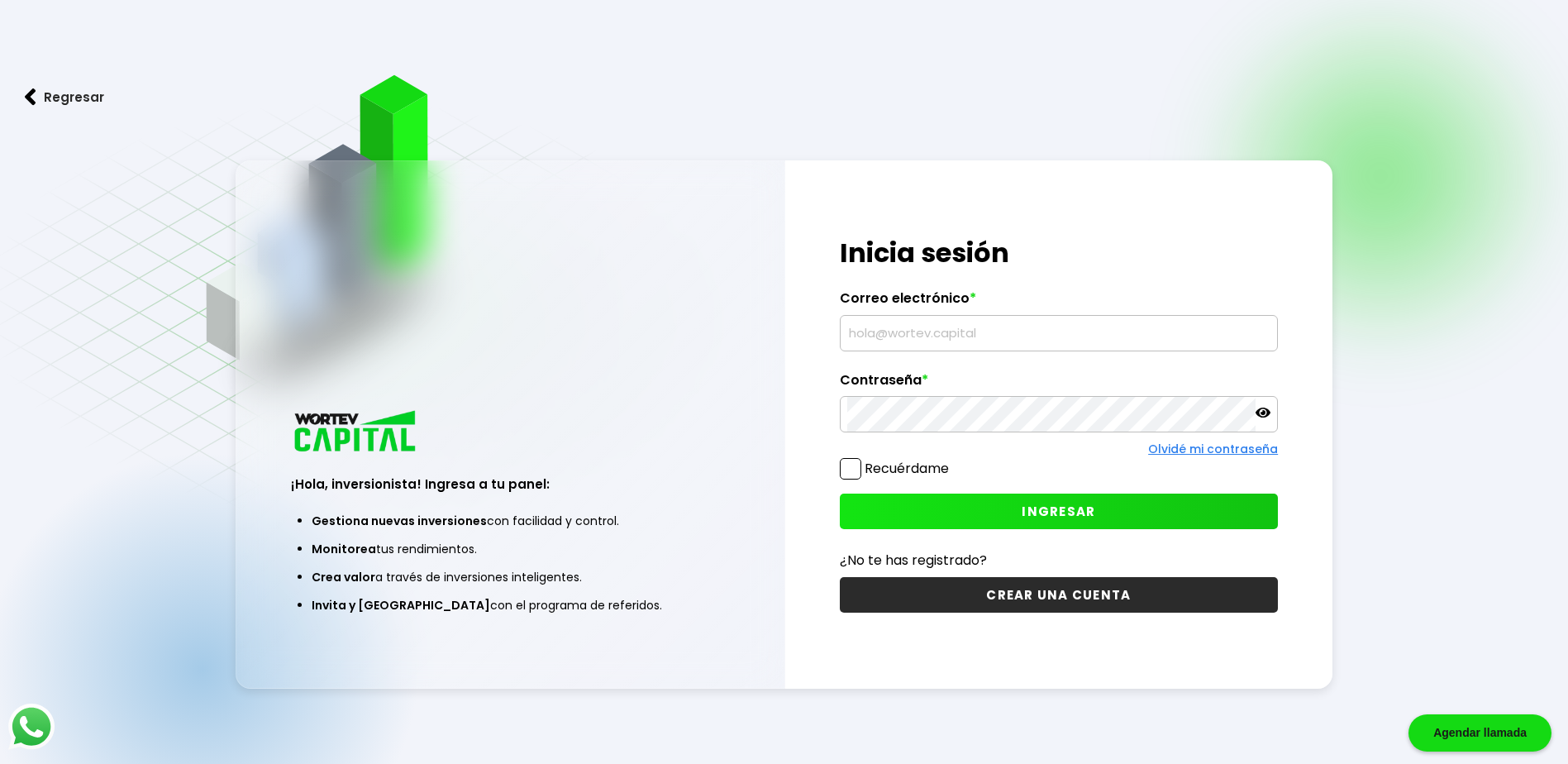
click at [937, 332] on input "text" at bounding box center [1059, 333] width 423 height 35
type input "[EMAIL_ADDRESS][MEDICAL_DATA][DOMAIN_NAME]"
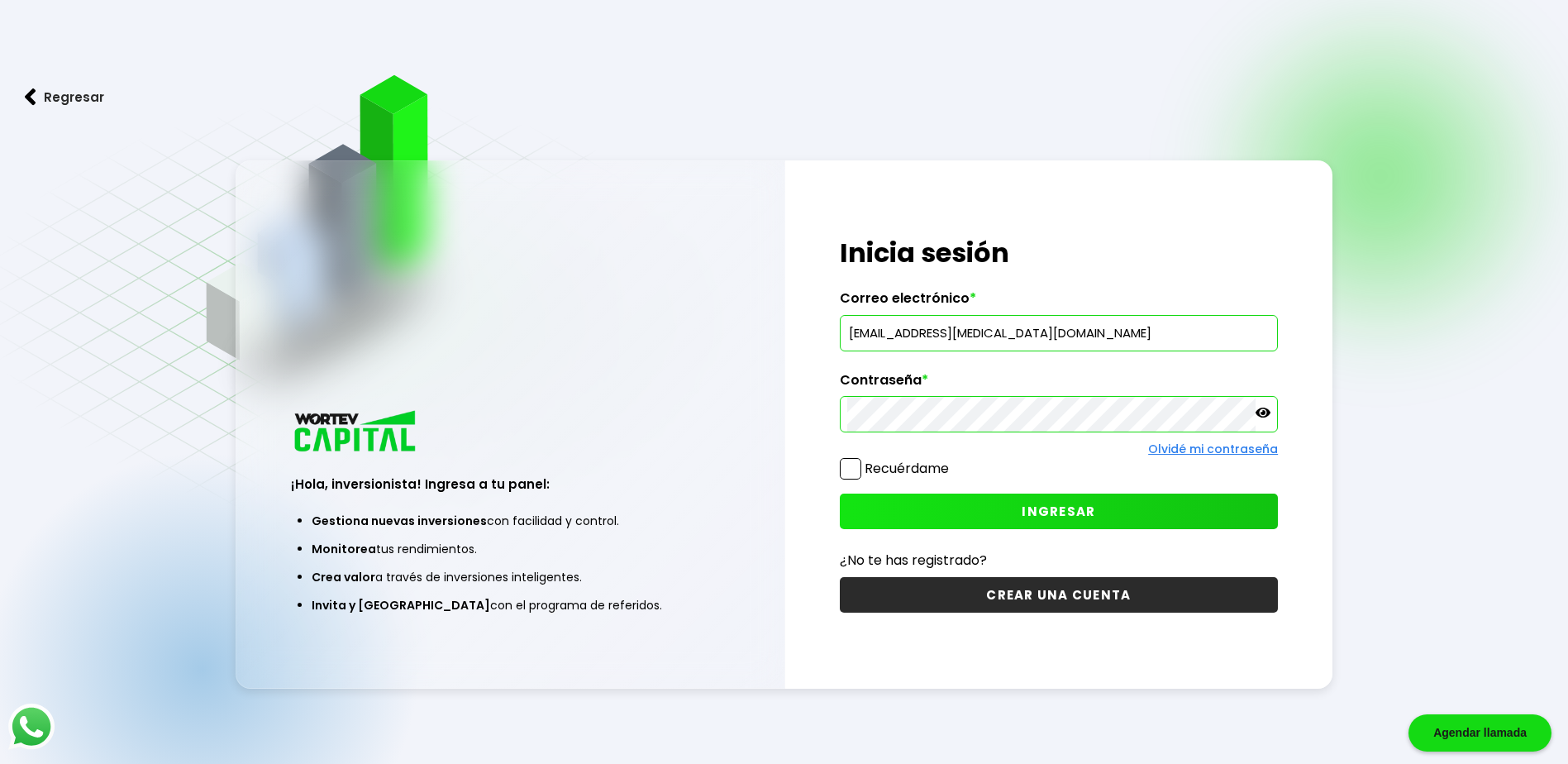
click at [1045, 516] on span "INGRESAR" at bounding box center [1059, 511] width 74 height 17
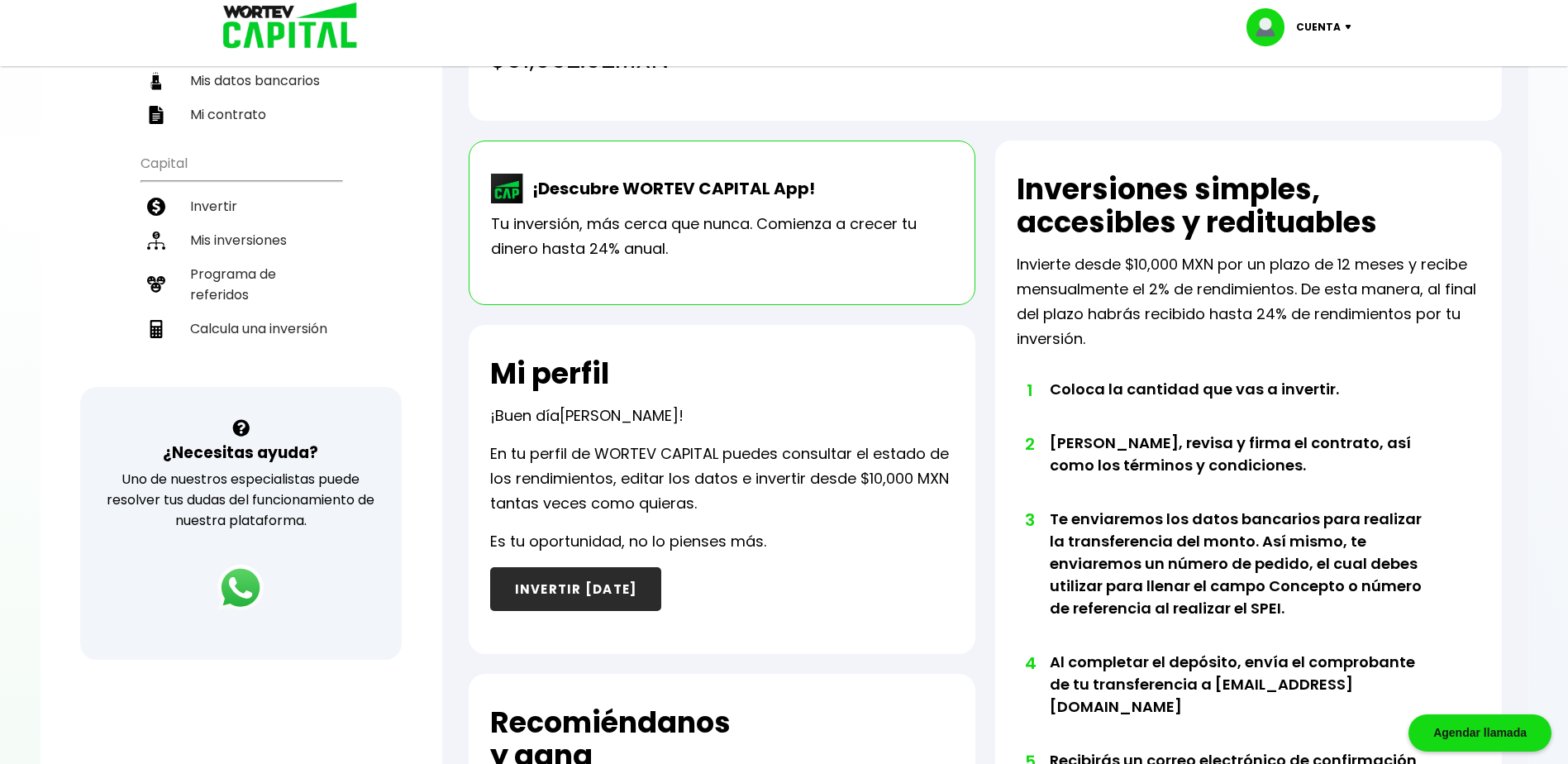
scroll to position [263, 0]
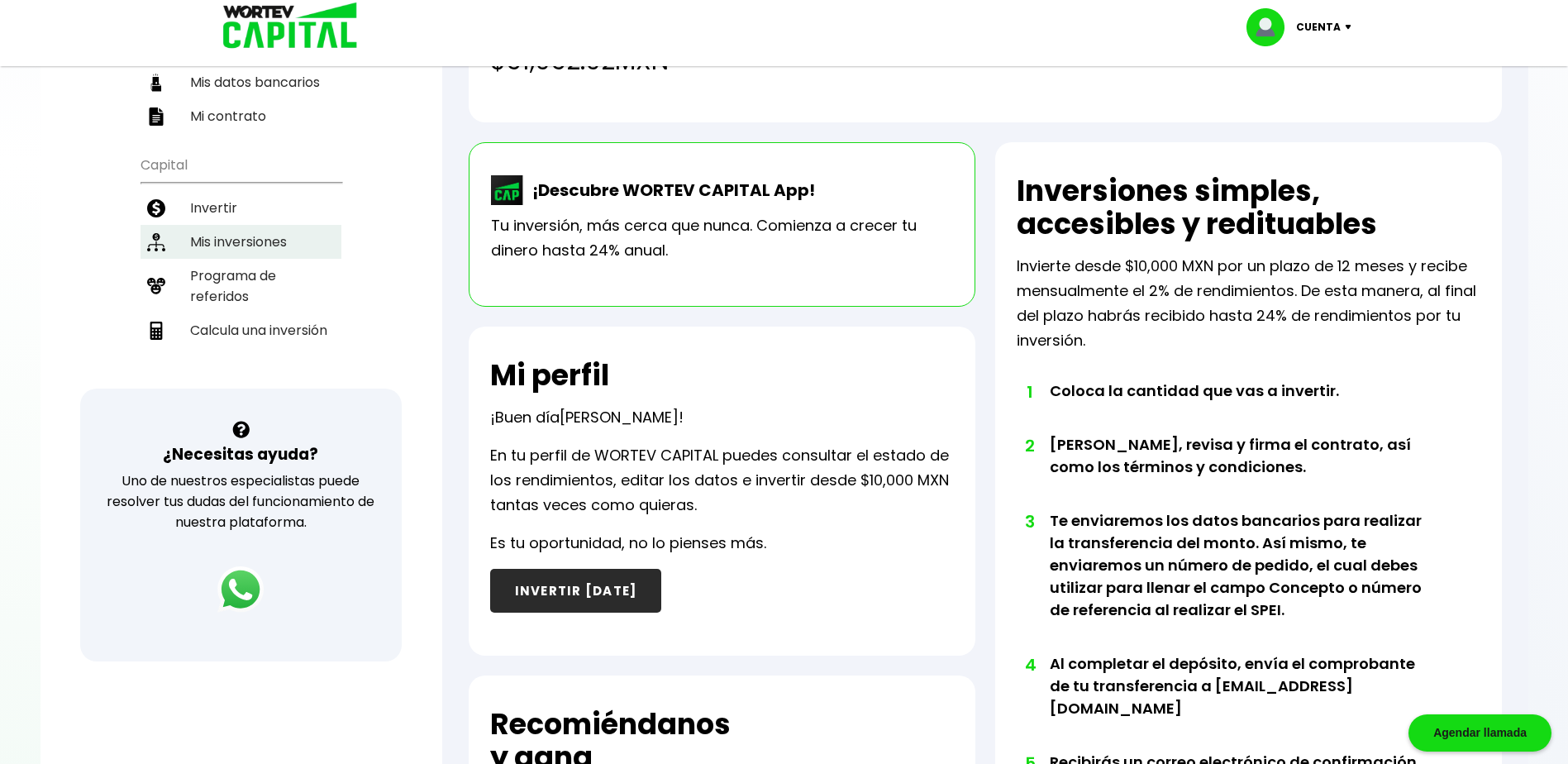
click at [243, 241] on li "Mis inversiones" at bounding box center [241, 242] width 201 height 34
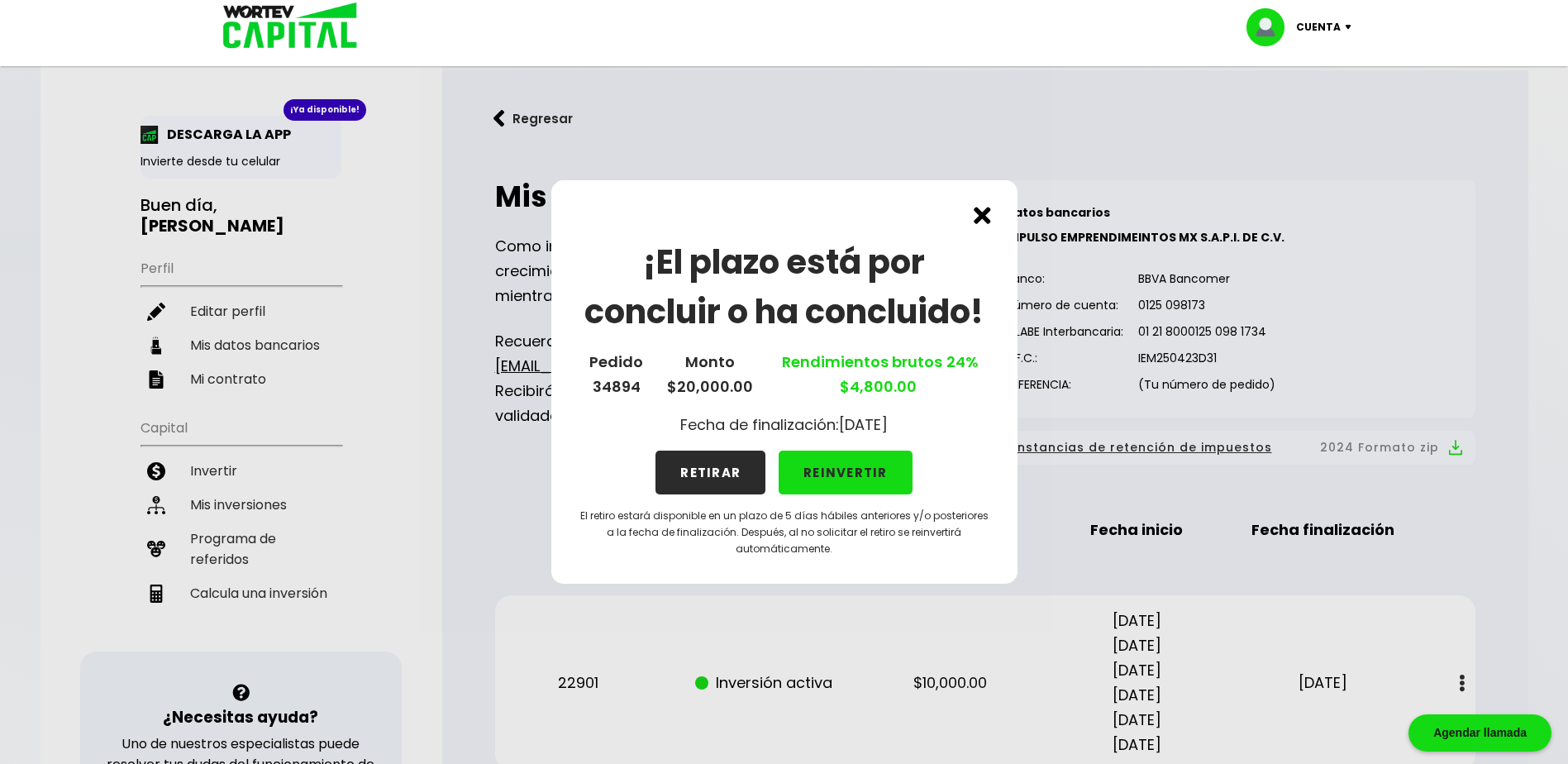
click at [713, 473] on button "RETIRAR" at bounding box center [711, 473] width 110 height 44
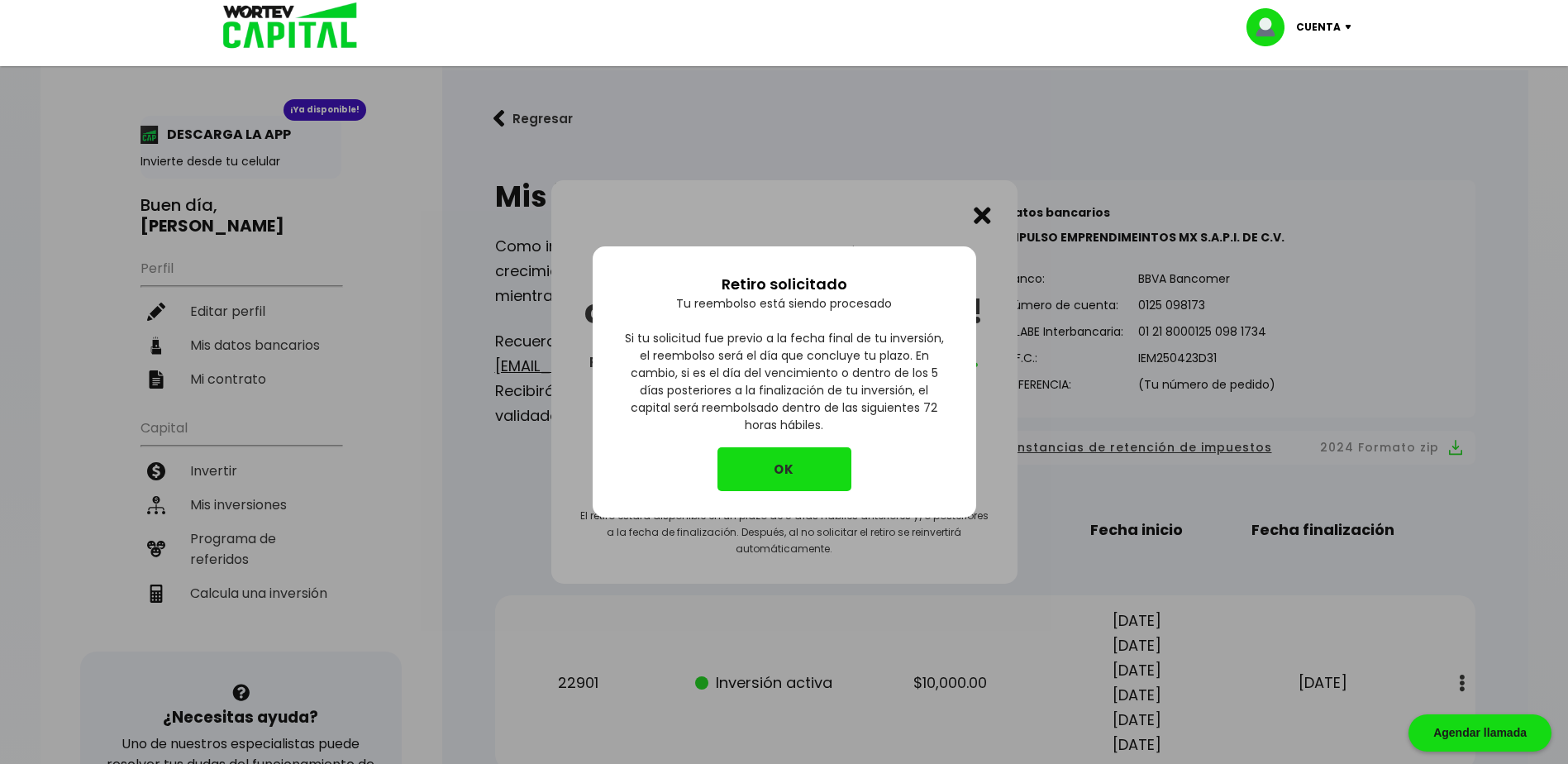
click at [755, 479] on button "OK" at bounding box center [785, 470] width 134 height 44
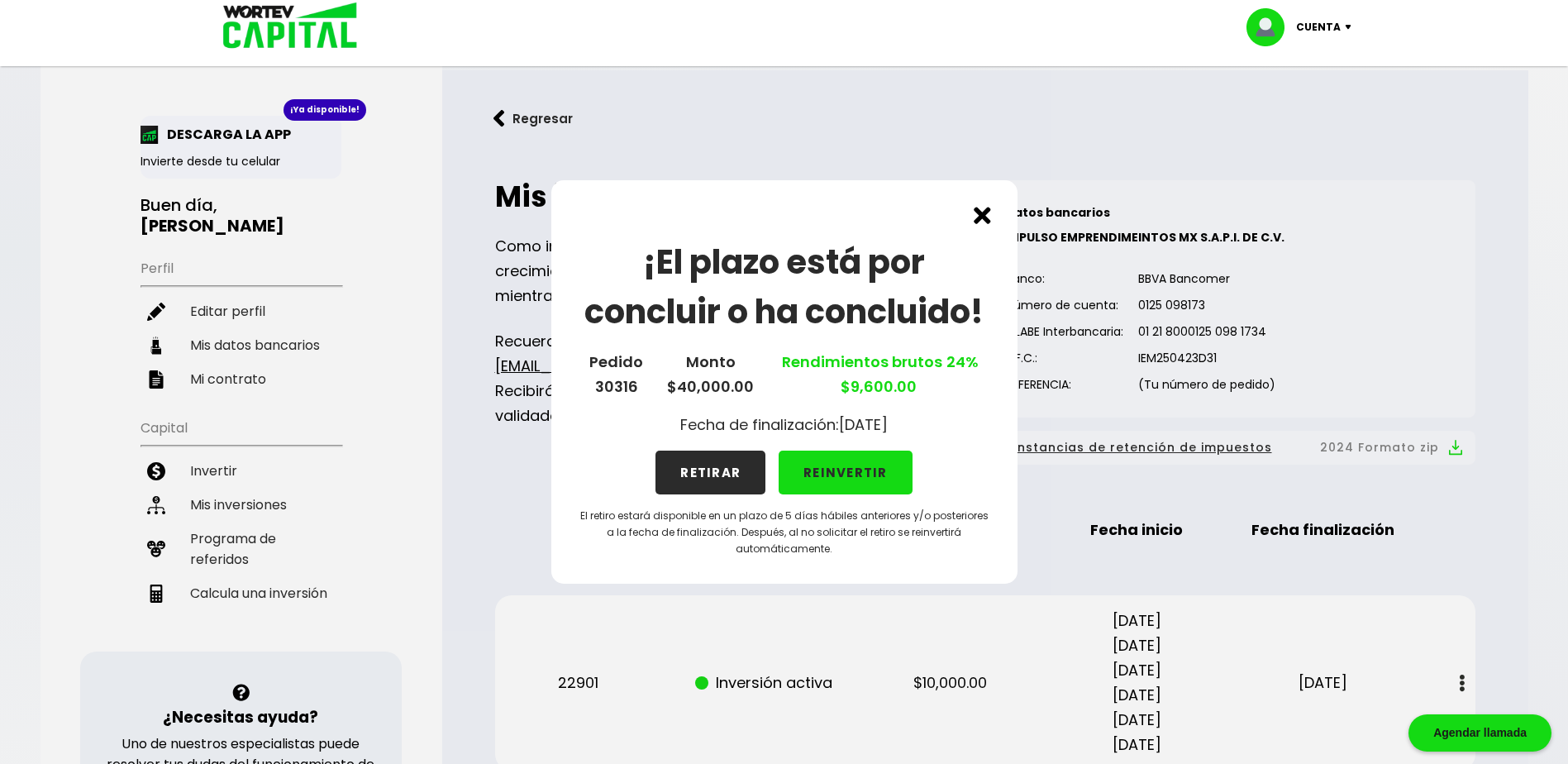
click at [708, 483] on button "RETIRAR" at bounding box center [711, 473] width 110 height 44
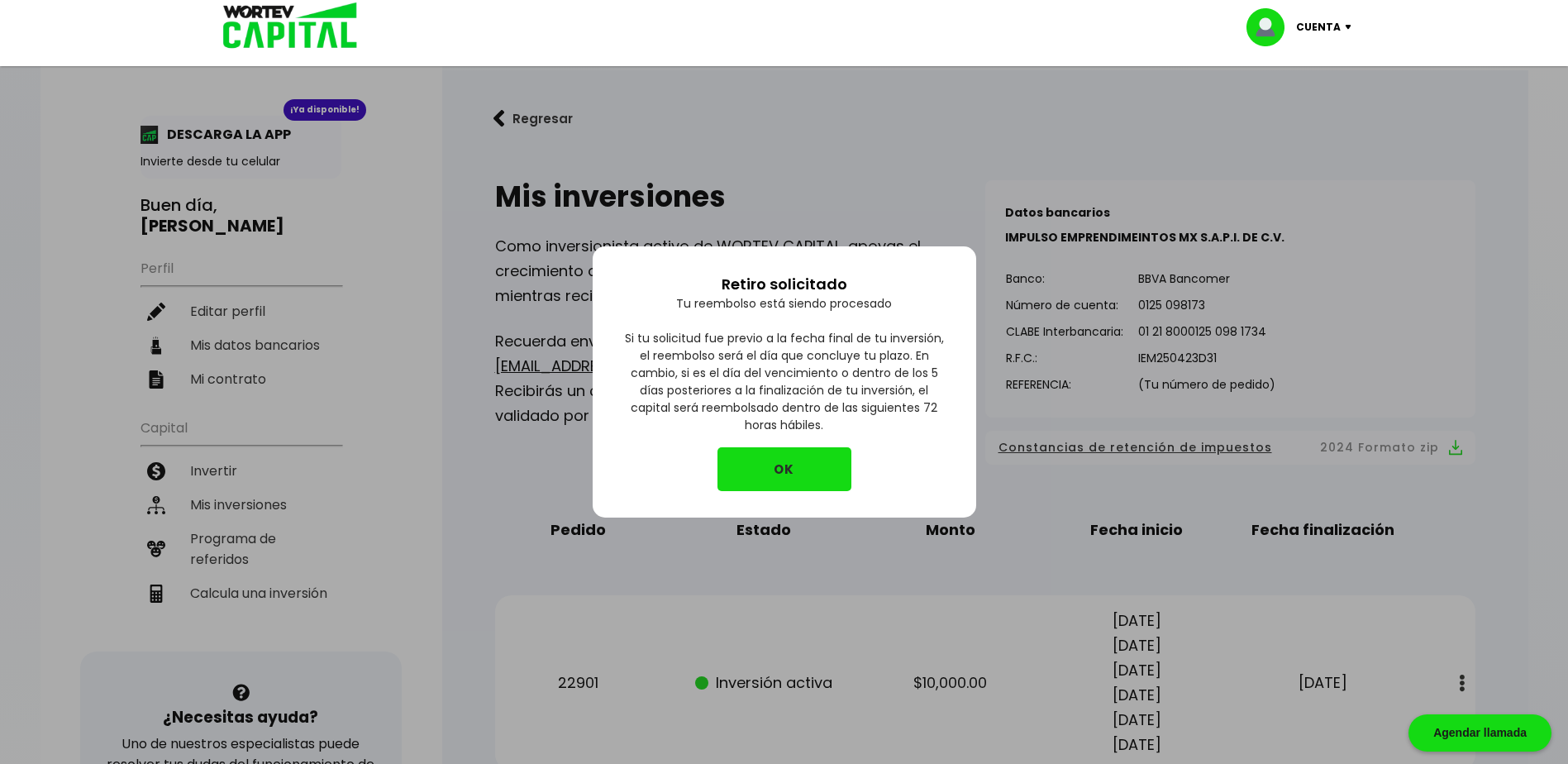
click at [791, 471] on button "OK" at bounding box center [785, 470] width 134 height 44
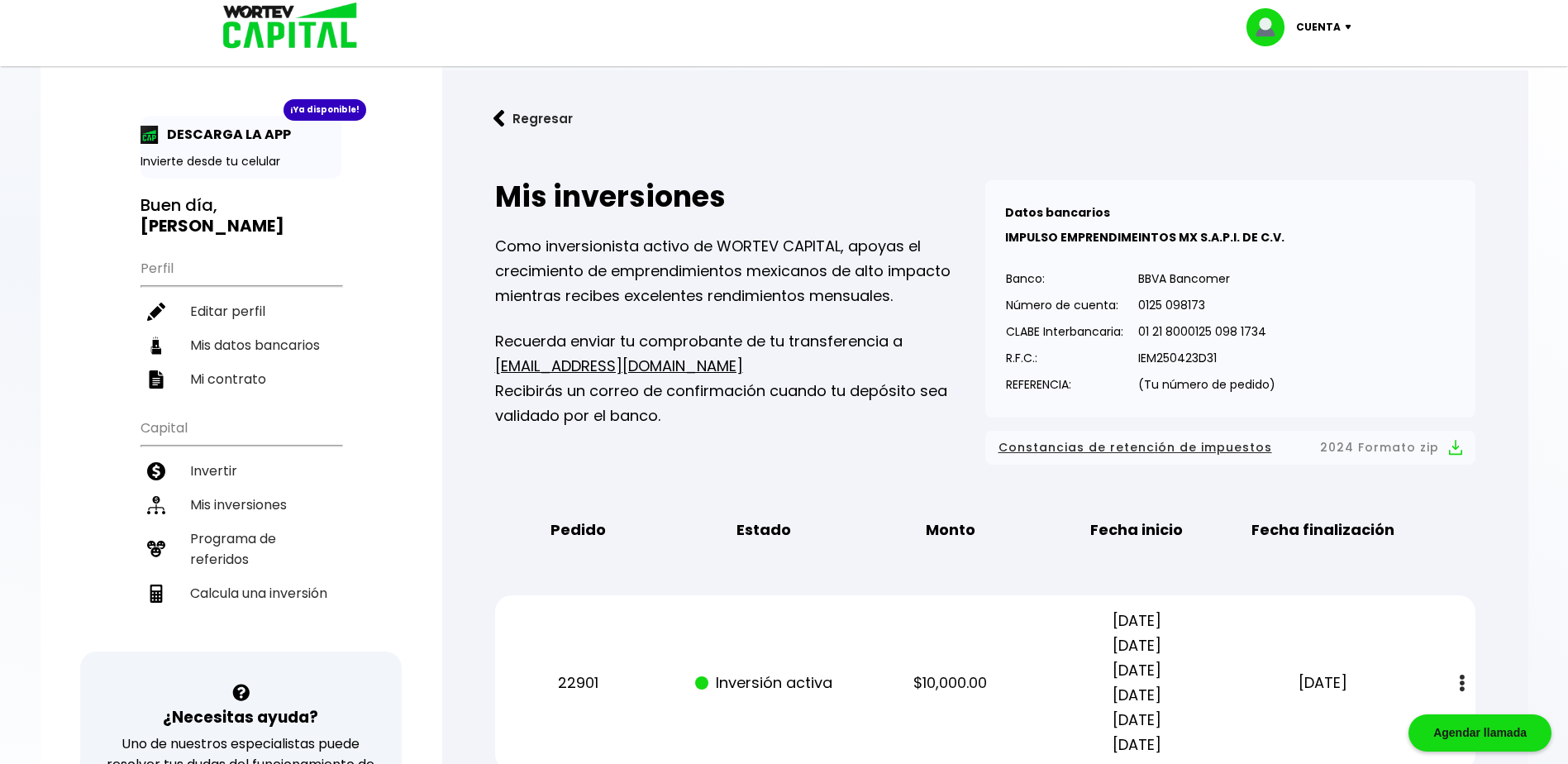
click at [498, 114] on img at bounding box center [499, 119] width 12 height 17
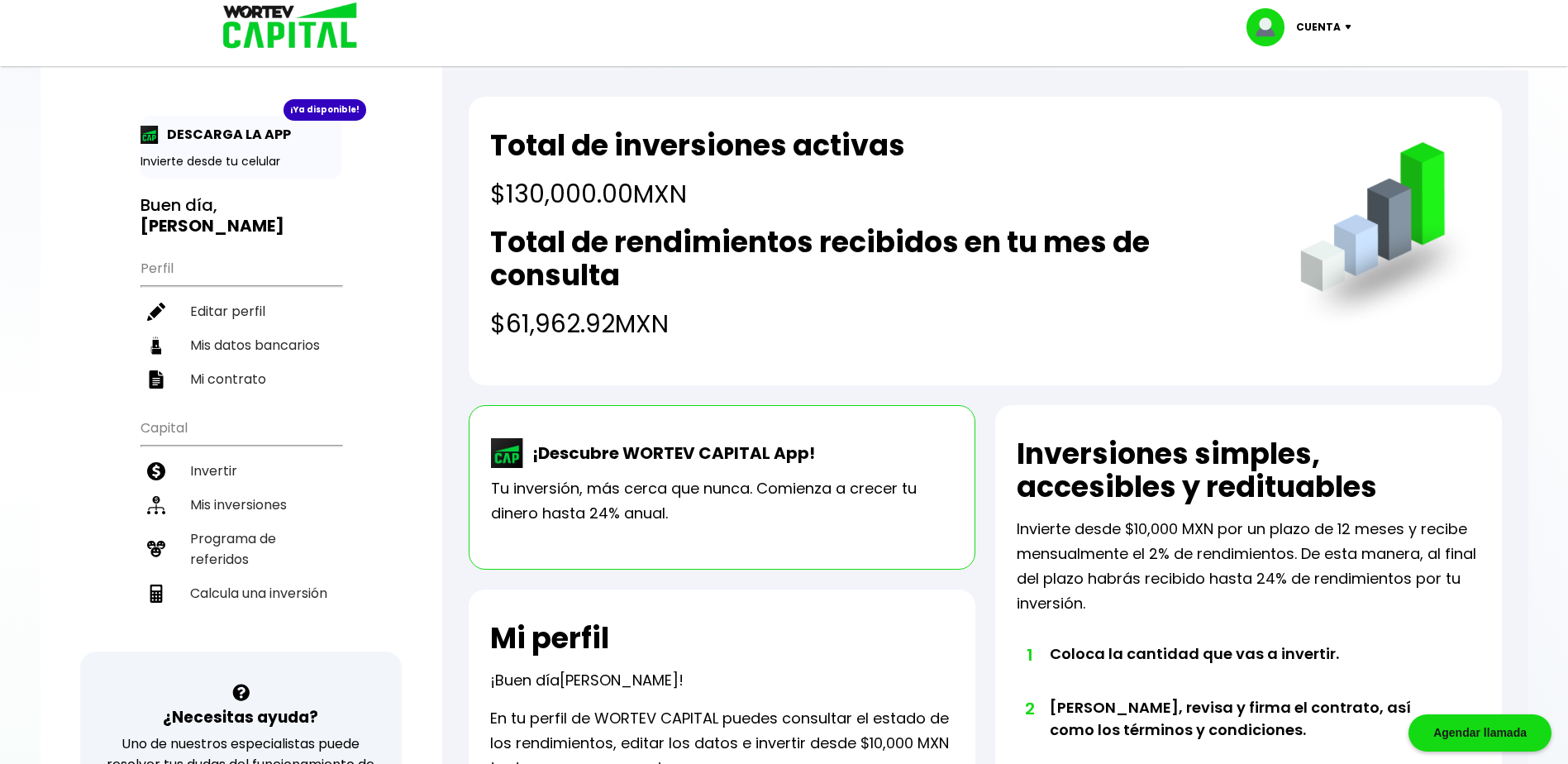
click at [1341, 25] on img at bounding box center [1352, 27] width 22 height 5
click at [1308, 109] on li "Cerrar sesión" at bounding box center [1301, 110] width 132 height 34
